Goal: Transaction & Acquisition: Purchase product/service

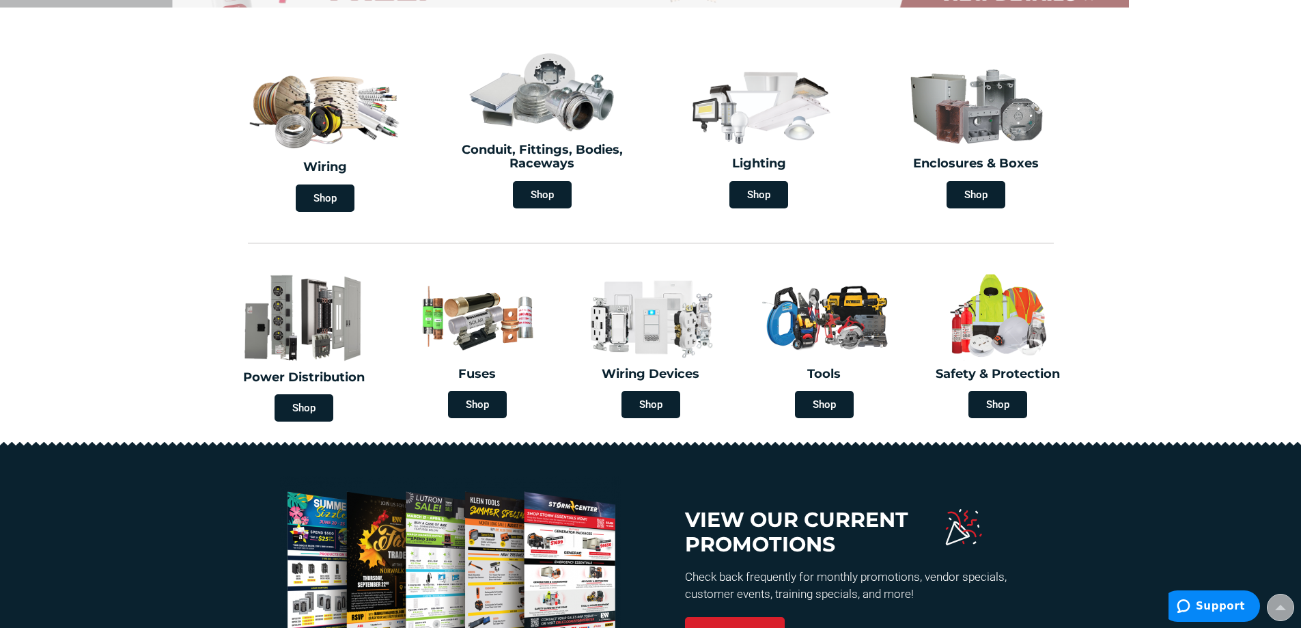
scroll to position [376, 0]
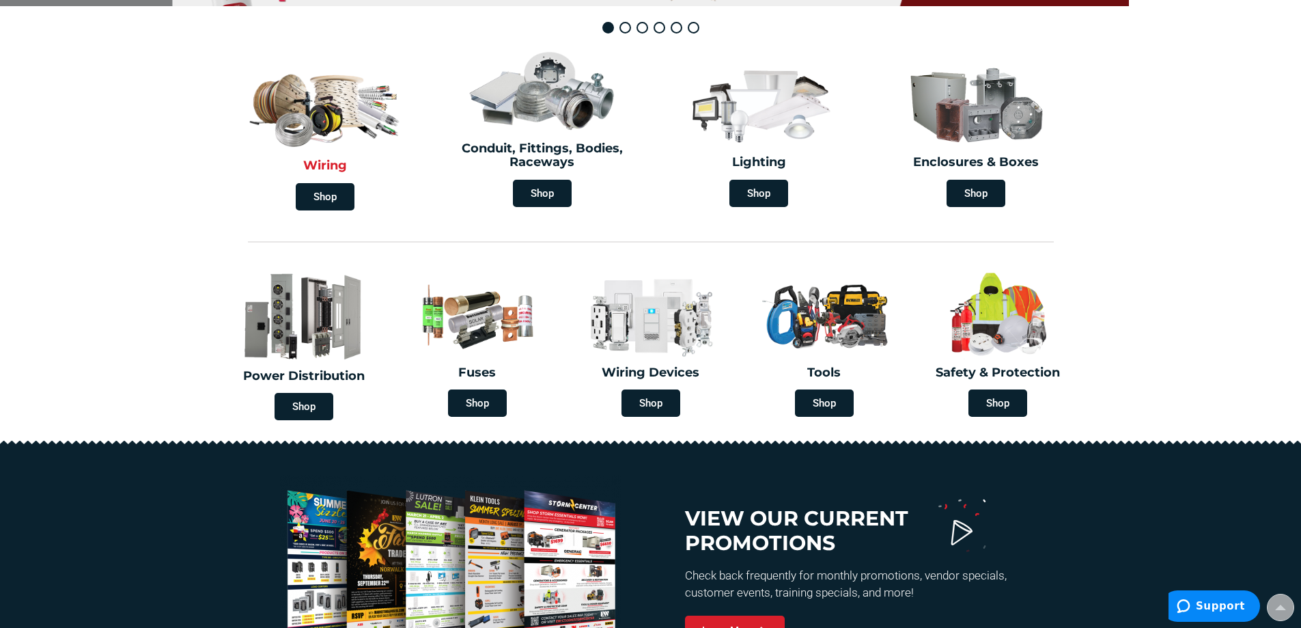
click at [324, 113] on img at bounding box center [325, 104] width 163 height 95
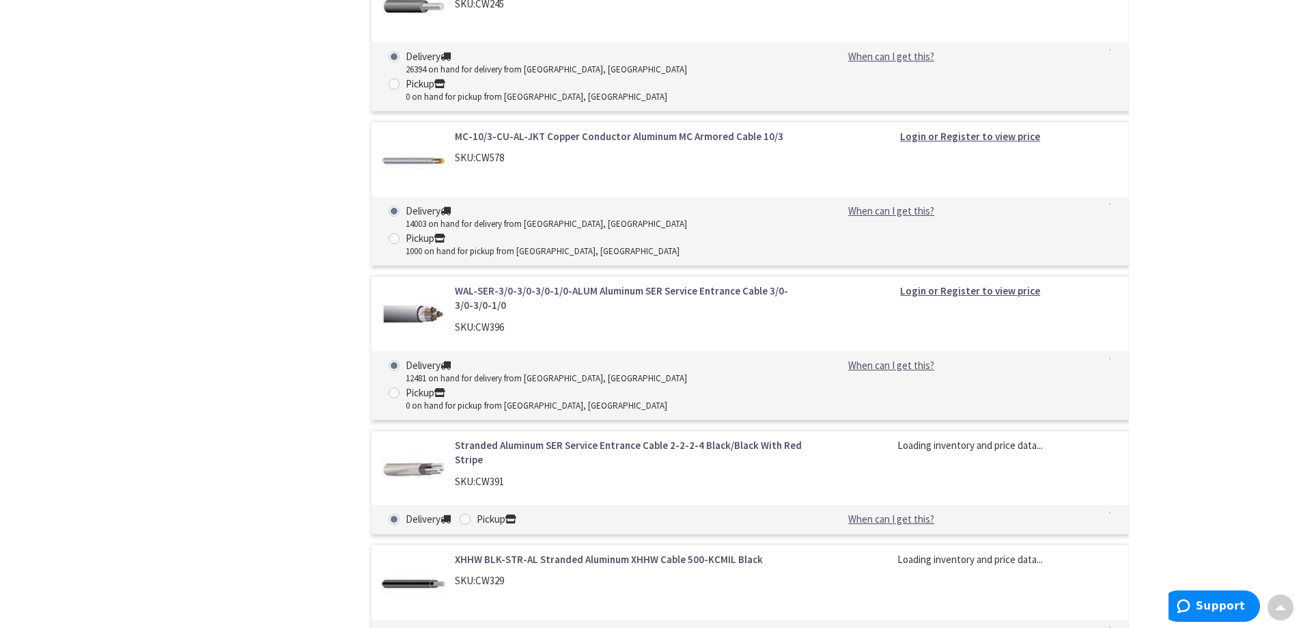
scroll to position [1605, 0]
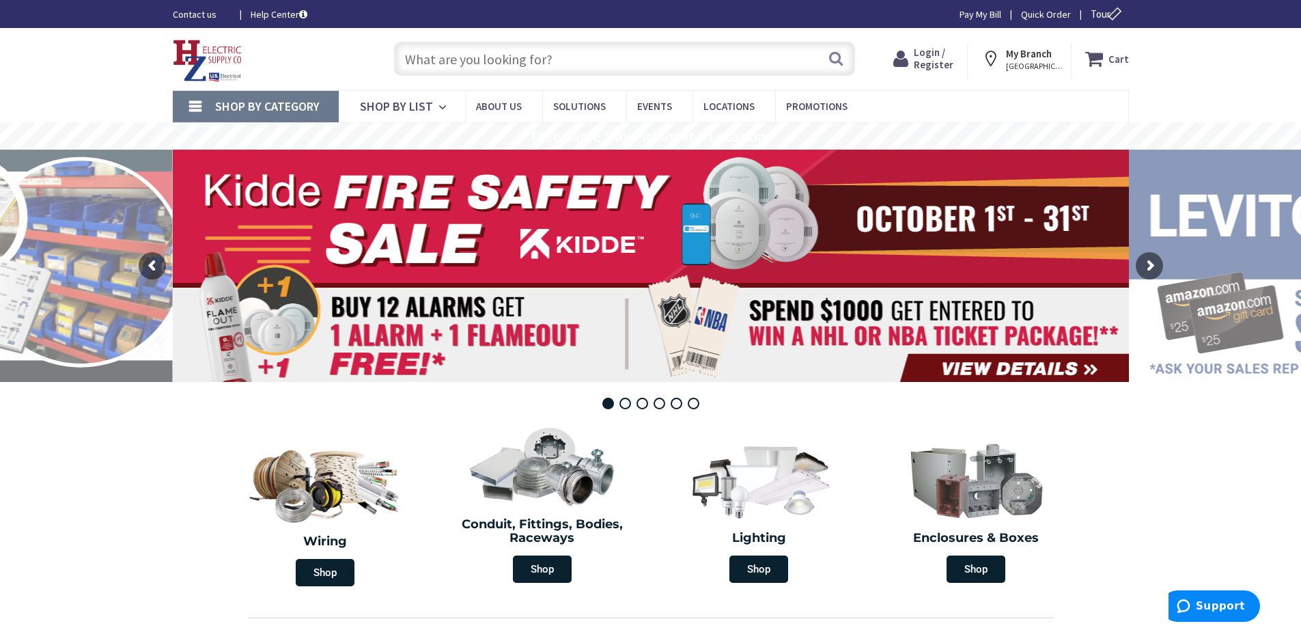
click at [203, 106] on link "Shop By Category" at bounding box center [256, 106] width 166 height 31
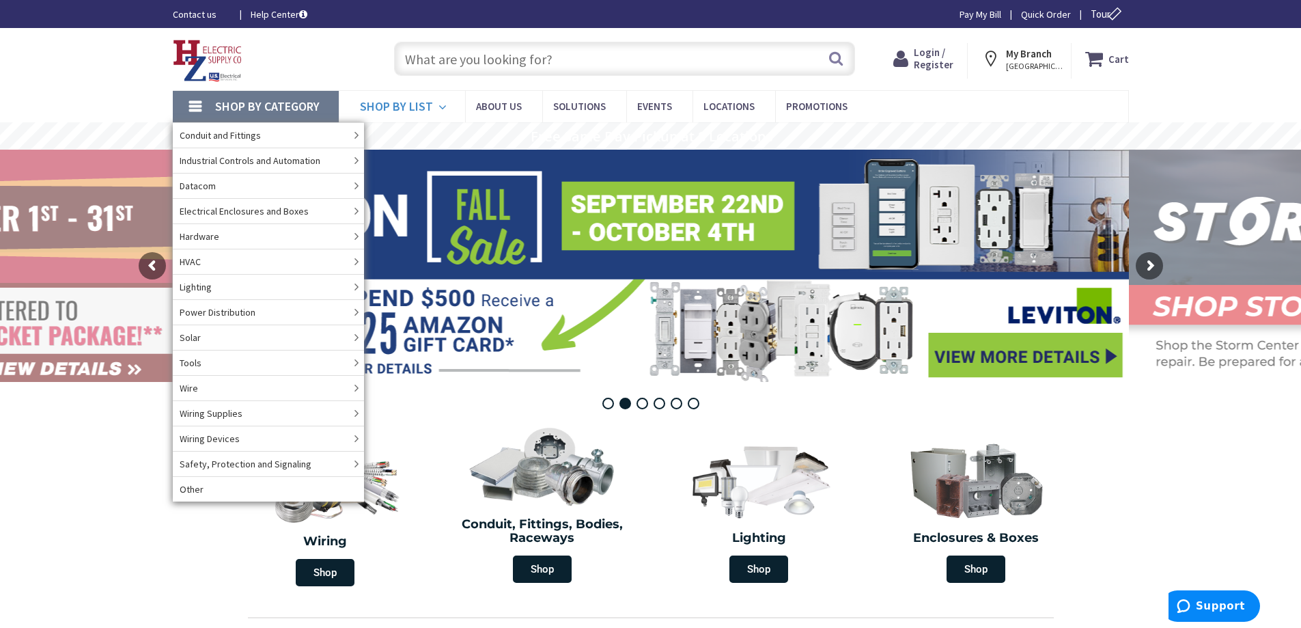
click at [419, 107] on span "Shop By List" at bounding box center [396, 106] width 73 height 16
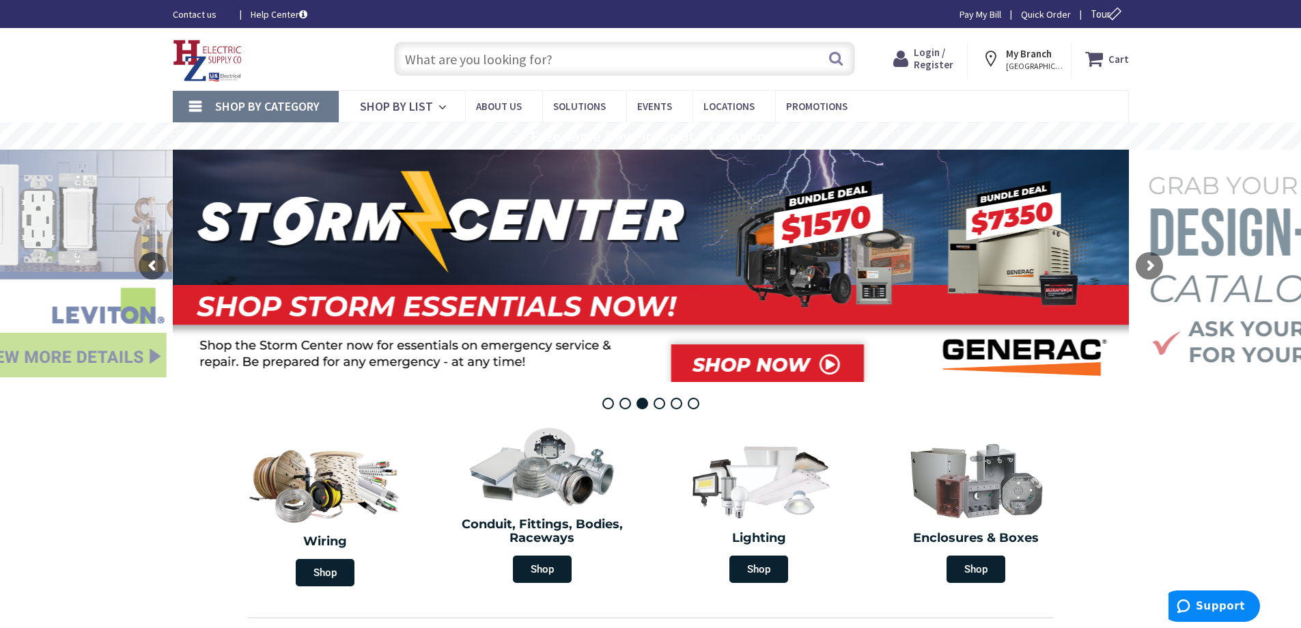
click at [430, 59] on input "text" at bounding box center [624, 59] width 461 height 34
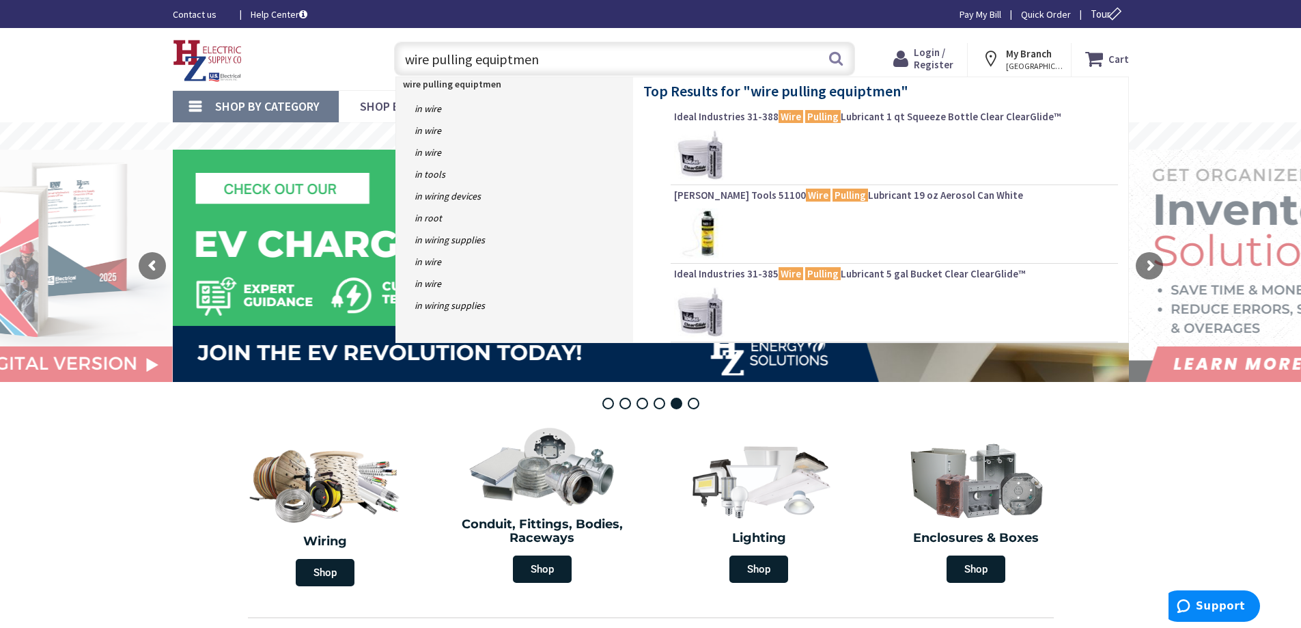
type input "wire pulling equiptment"
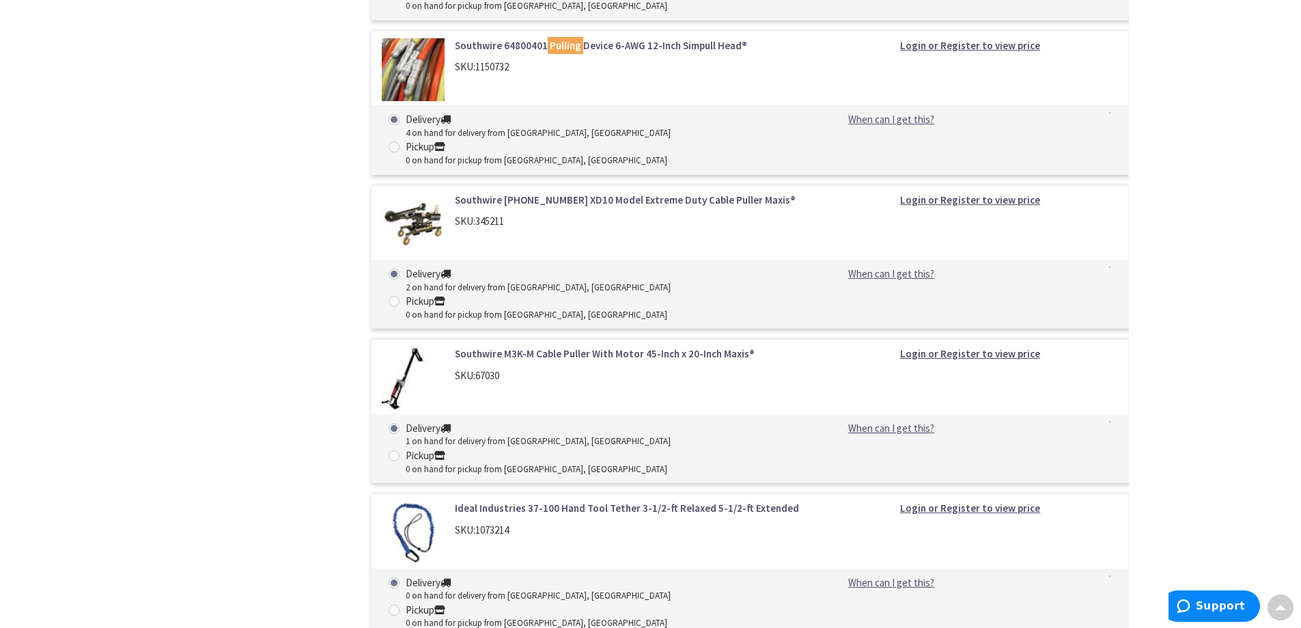
scroll to position [11080, 0]
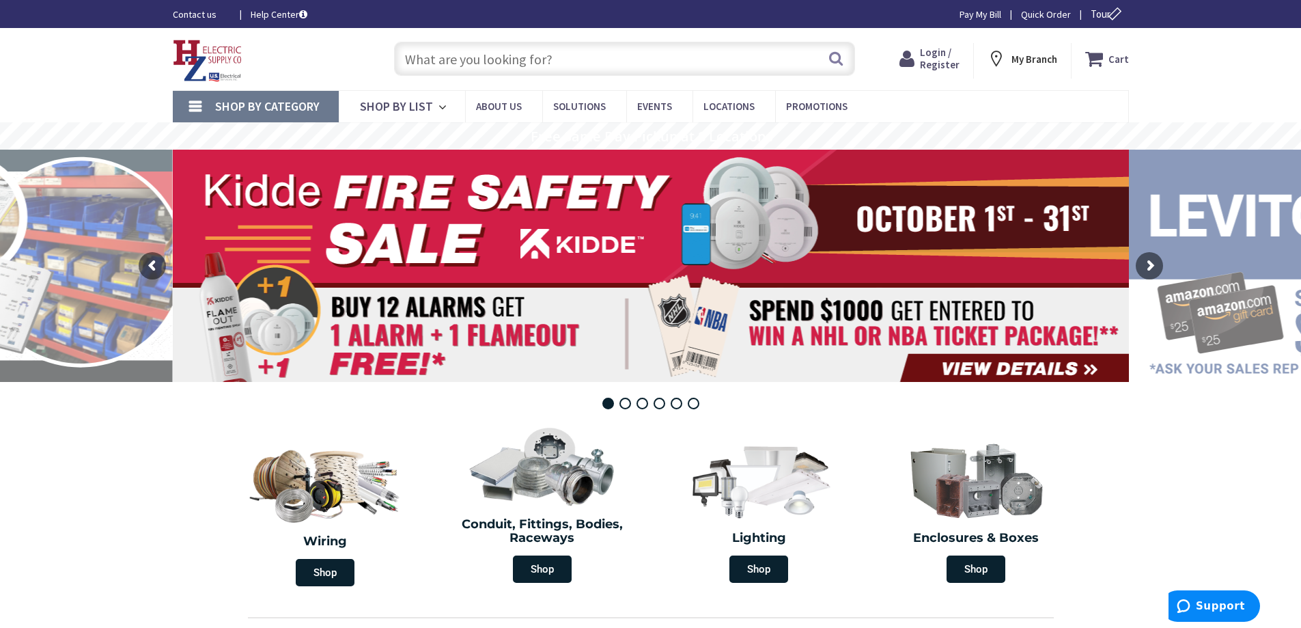
click at [428, 59] on input "text" at bounding box center [624, 59] width 461 height 34
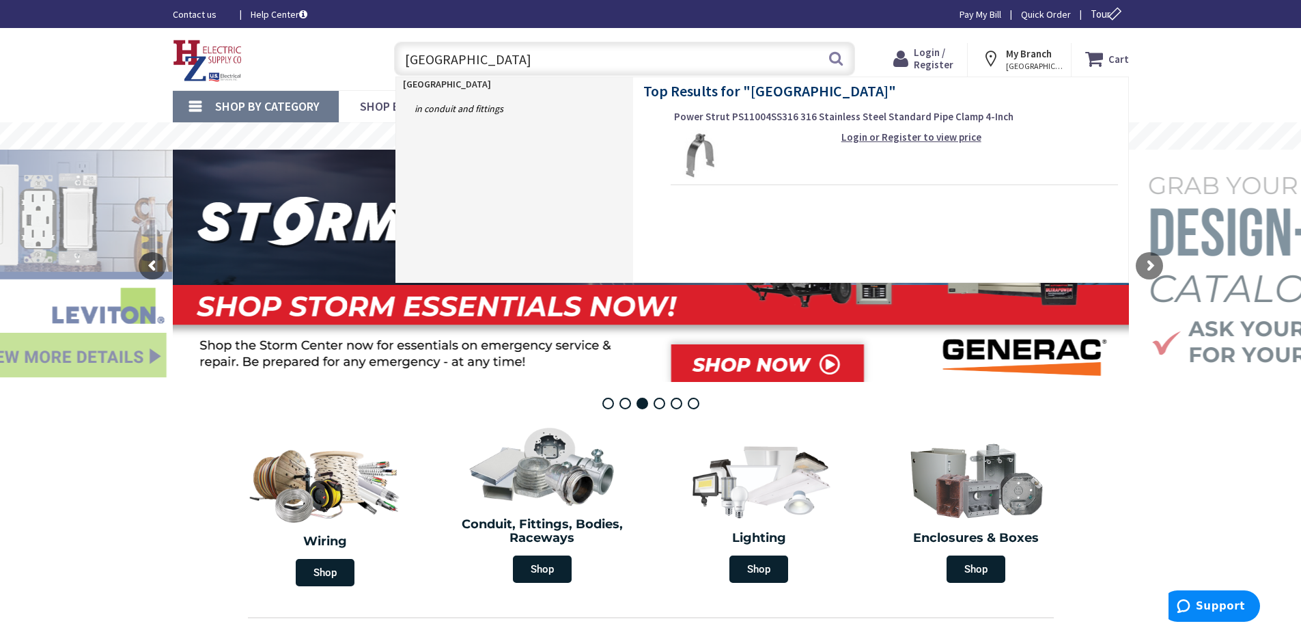
click at [443, 55] on input "south west" at bounding box center [624, 59] width 461 height 34
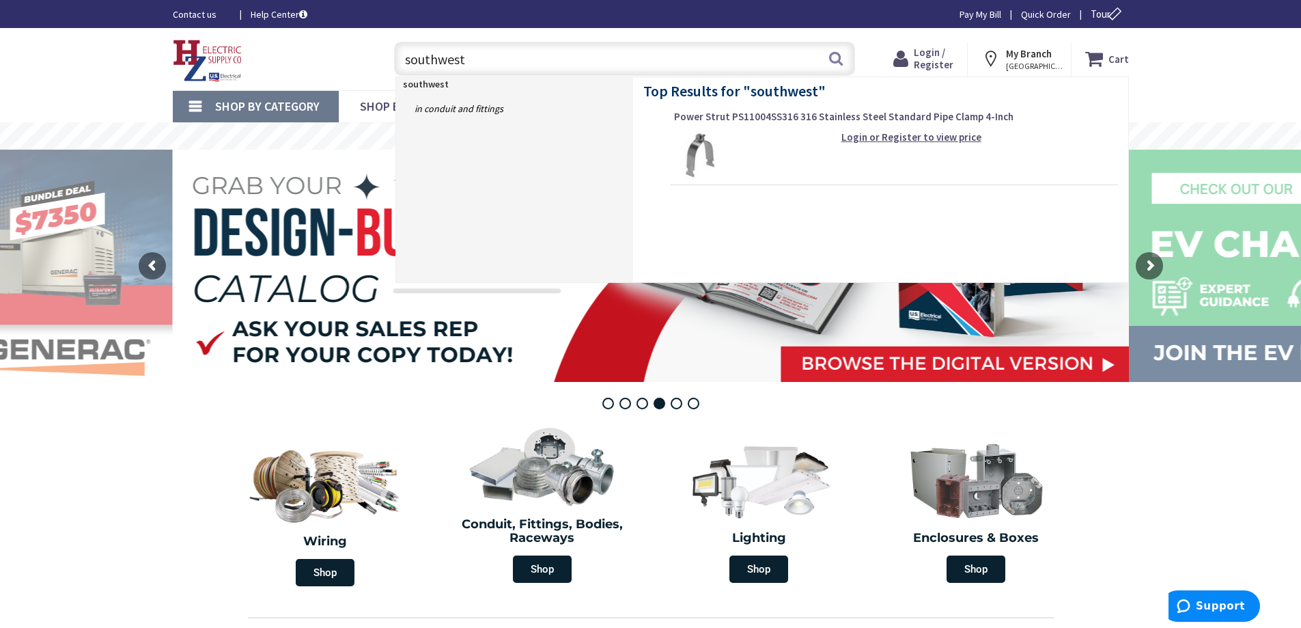
drag, startPoint x: 486, startPoint y: 55, endPoint x: 488, endPoint y: 64, distance: 9.1
click at [488, 64] on input "southwest" at bounding box center [624, 59] width 461 height 34
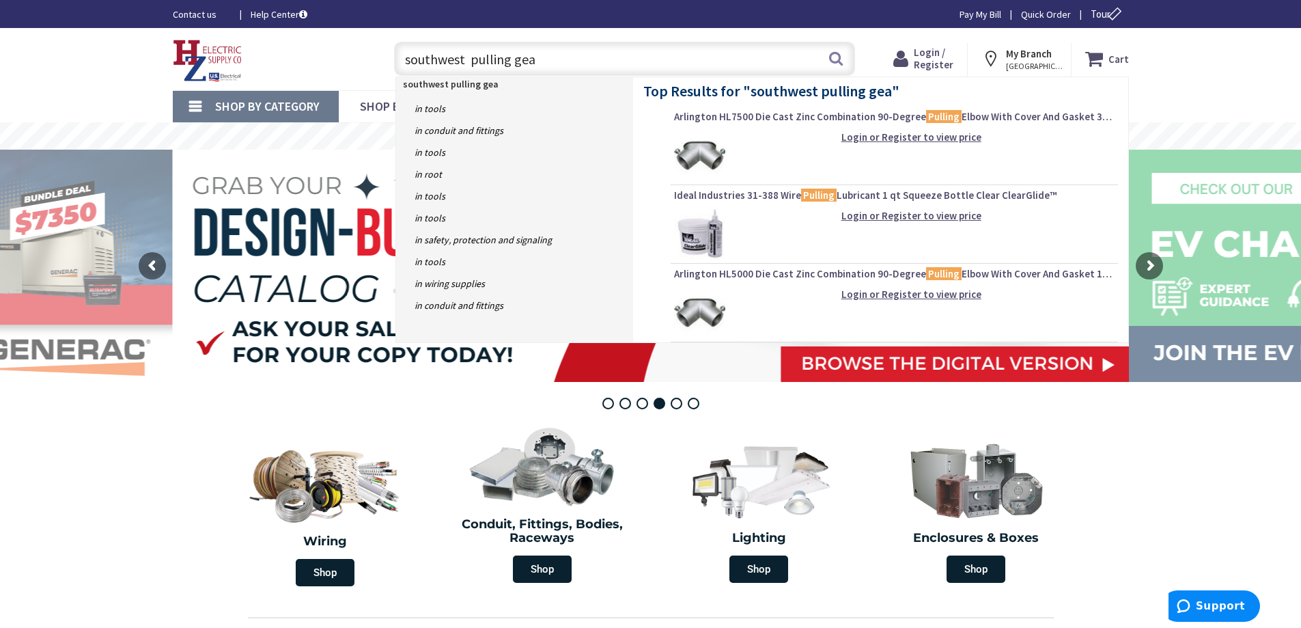
type input "southwest pulling gear"
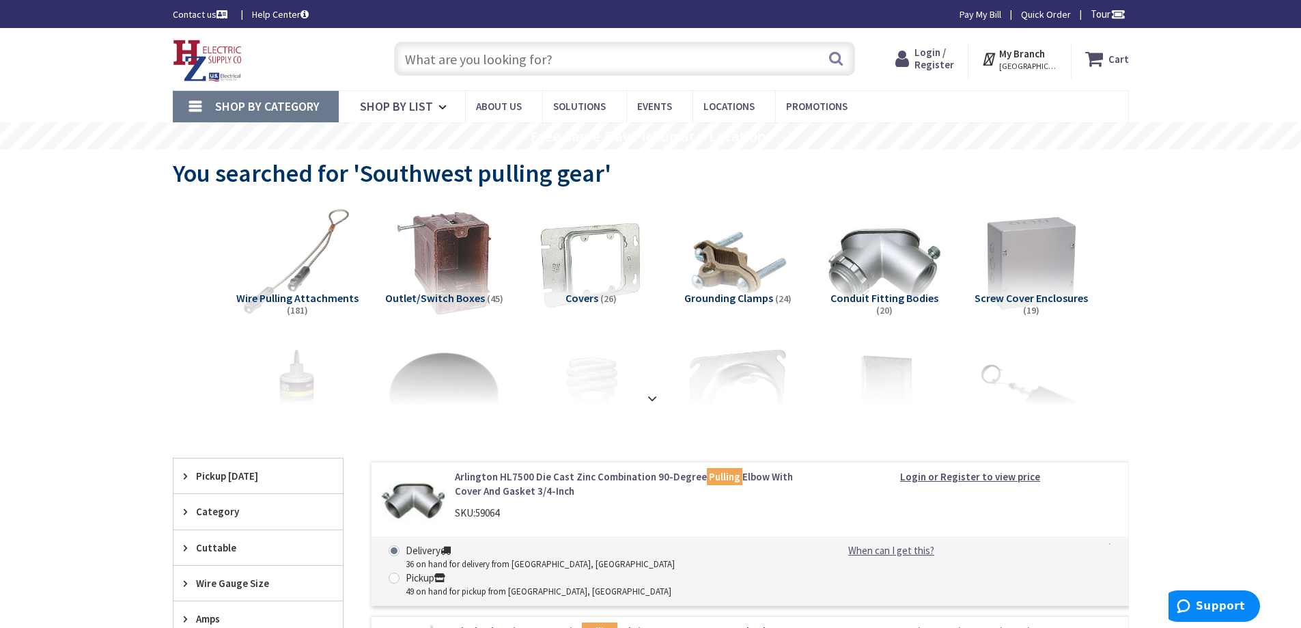
click at [421, 66] on input "text" at bounding box center [624, 59] width 461 height 34
click at [443, 55] on input "text" at bounding box center [624, 59] width 461 height 34
click at [830, 61] on button "Search" at bounding box center [836, 58] width 18 height 31
click at [514, 58] on input "text" at bounding box center [624, 59] width 461 height 34
click at [834, 60] on button "Search" at bounding box center [836, 58] width 18 height 31
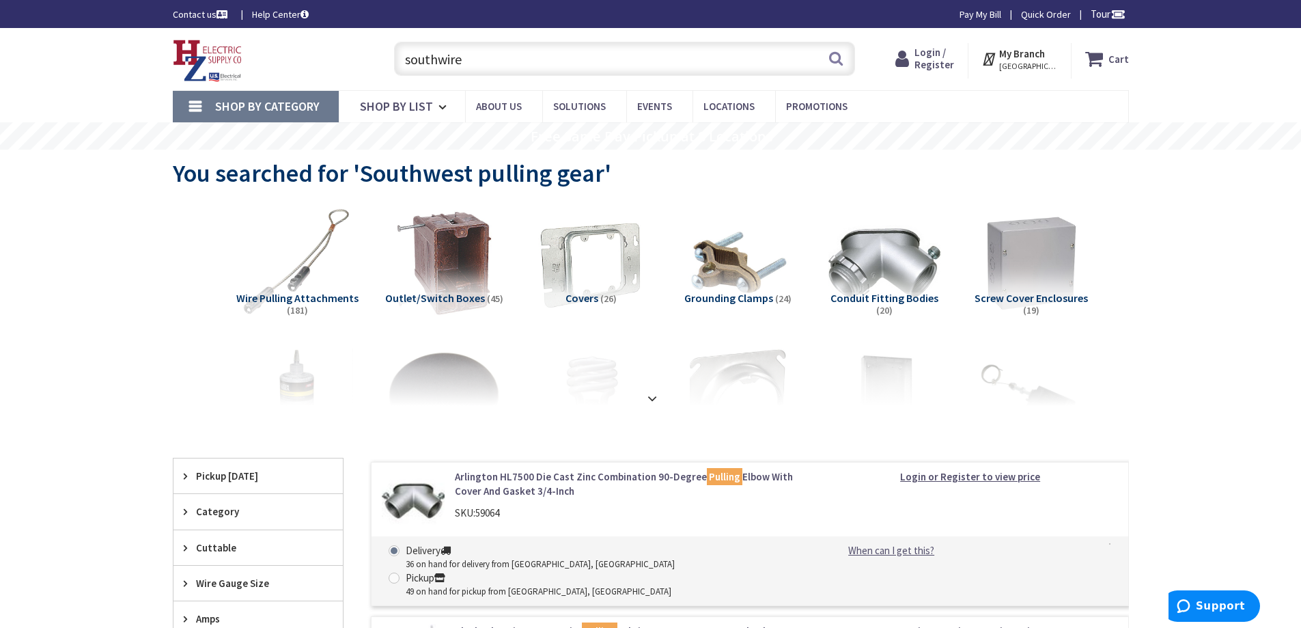
click at [487, 58] on input "southwire" at bounding box center [624, 59] width 461 height 34
type input "southwire"
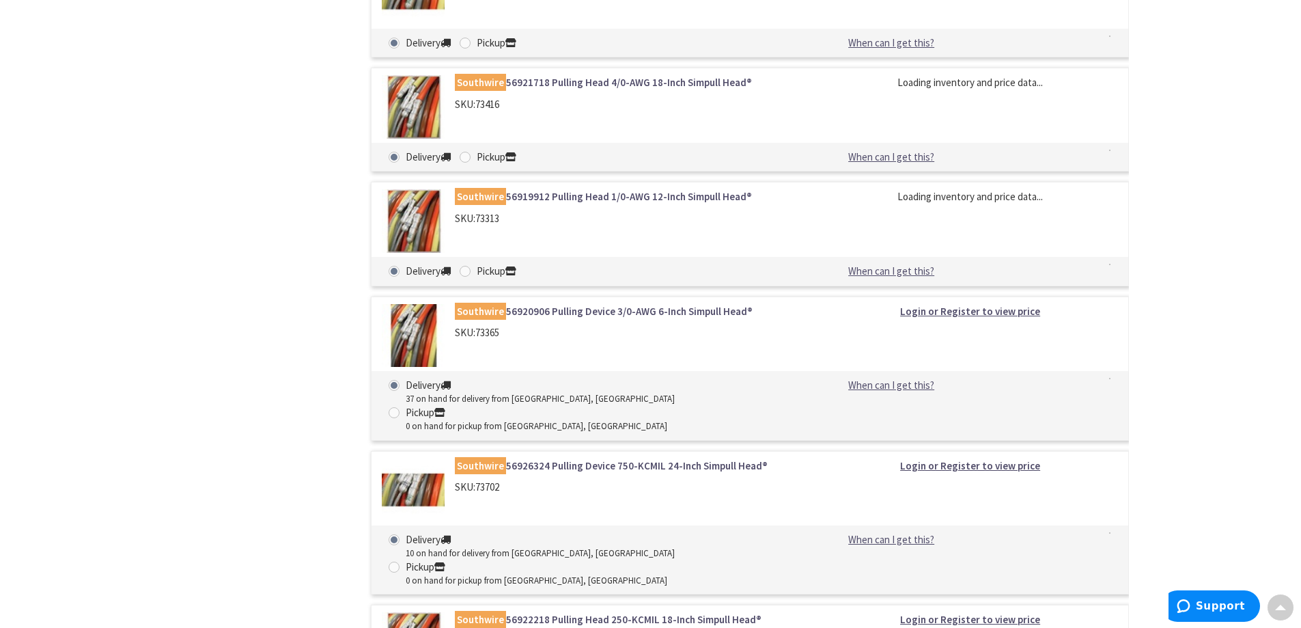
scroll to position [10110, 0]
